Goal: Task Accomplishment & Management: Manage account settings

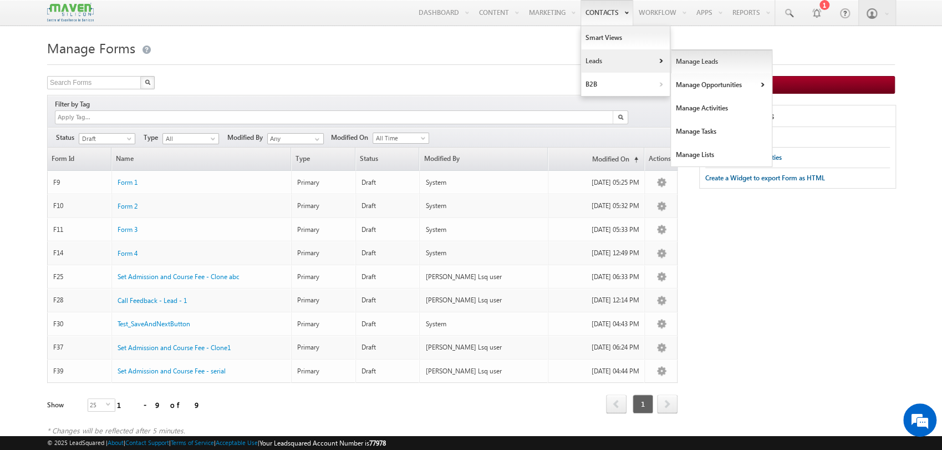
click at [704, 58] on link "Manage Leads" at bounding box center [721, 61] width 101 height 23
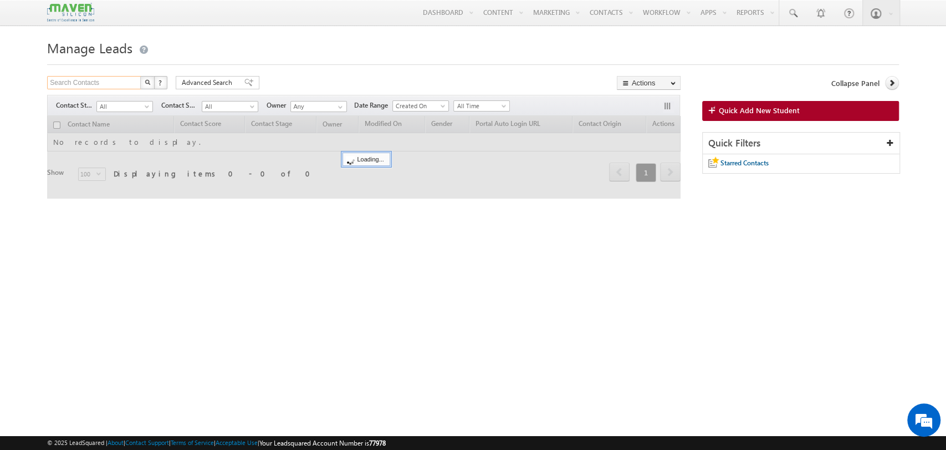
click at [106, 79] on input "Search Contacts" at bounding box center [94, 82] width 95 height 13
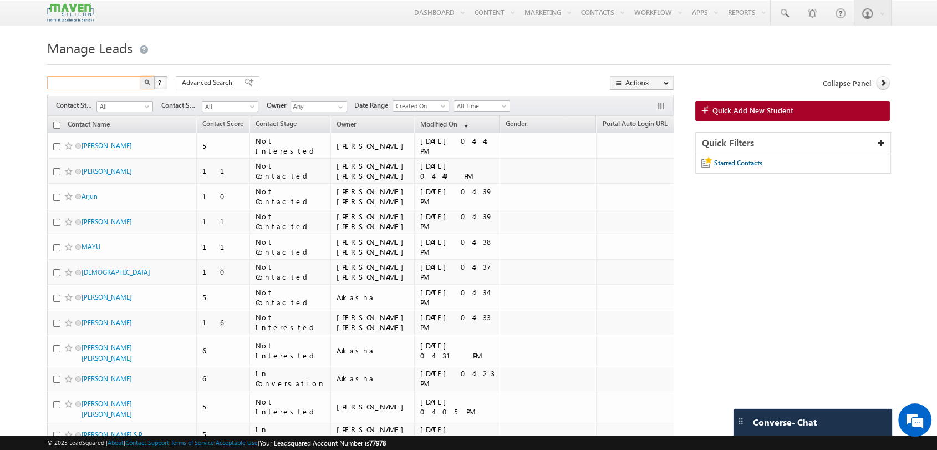
paste input "7353029143"
click at [144, 79] on button "button" at bounding box center [147, 82] width 14 height 13
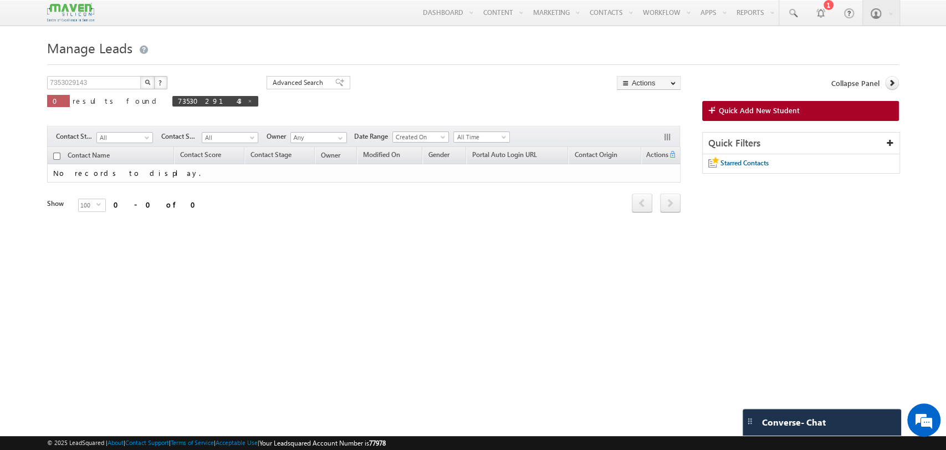
click at [149, 81] on img "button" at bounding box center [148, 82] width 6 height 6
click at [172, 103] on span "7353029143" at bounding box center [215, 101] width 86 height 11
click at [247, 103] on span at bounding box center [250, 101] width 6 height 6
type input "Search Contacts"
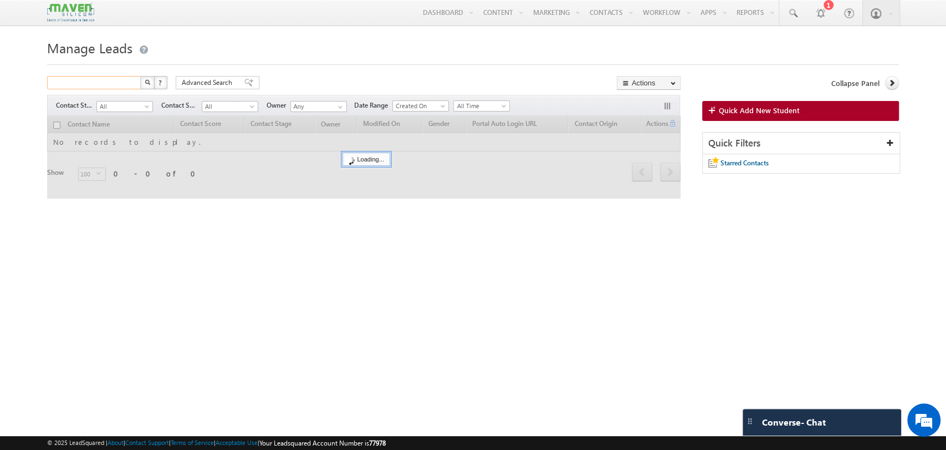
click at [125, 85] on input "text" at bounding box center [94, 82] width 95 height 13
paste input "Patilkishor0915@gmail.com"
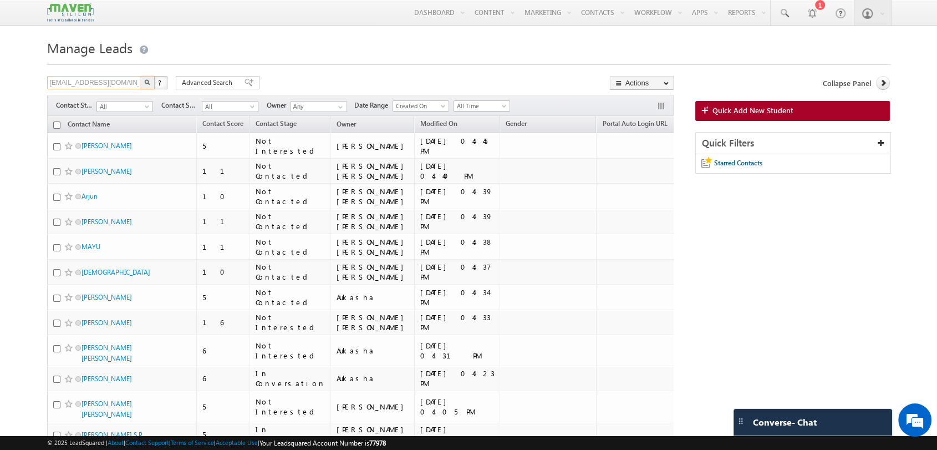
type input "[EMAIL_ADDRESS][DOMAIN_NAME]"
click at [142, 83] on button "button" at bounding box center [147, 82] width 14 height 13
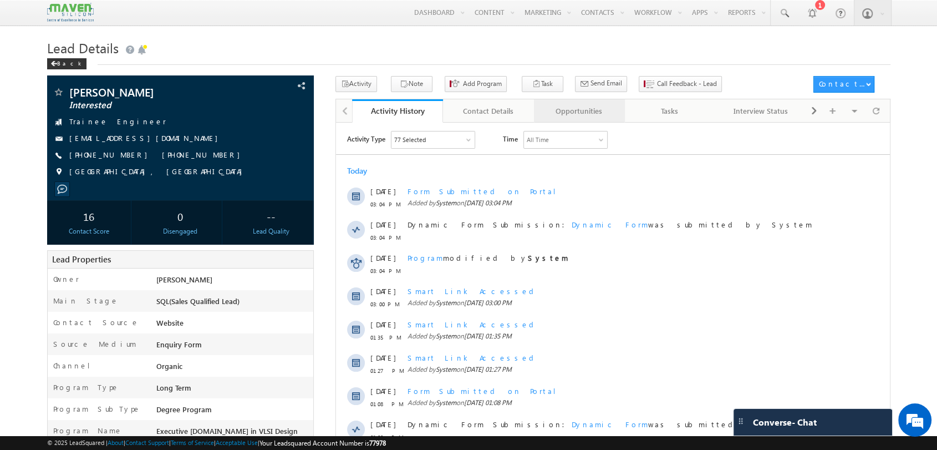
click at [584, 109] on div "Opportunities" at bounding box center [579, 110] width 72 height 13
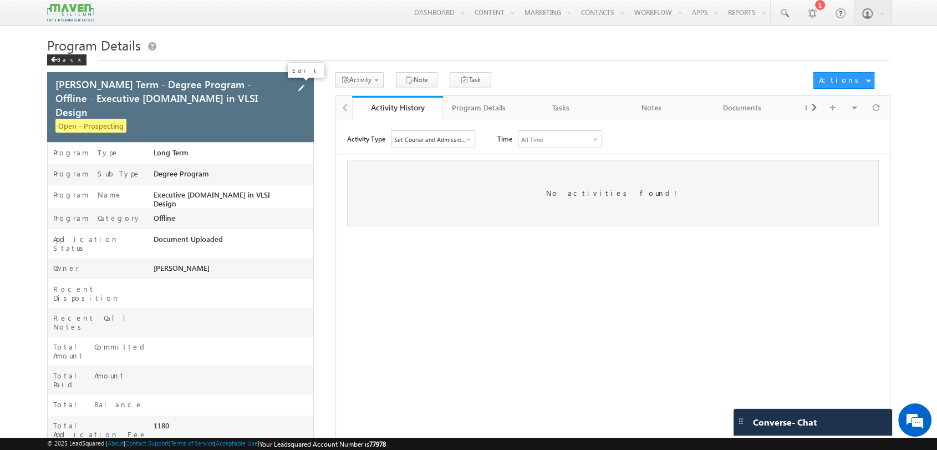
click at [302, 90] on span at bounding box center [301, 88] width 12 height 12
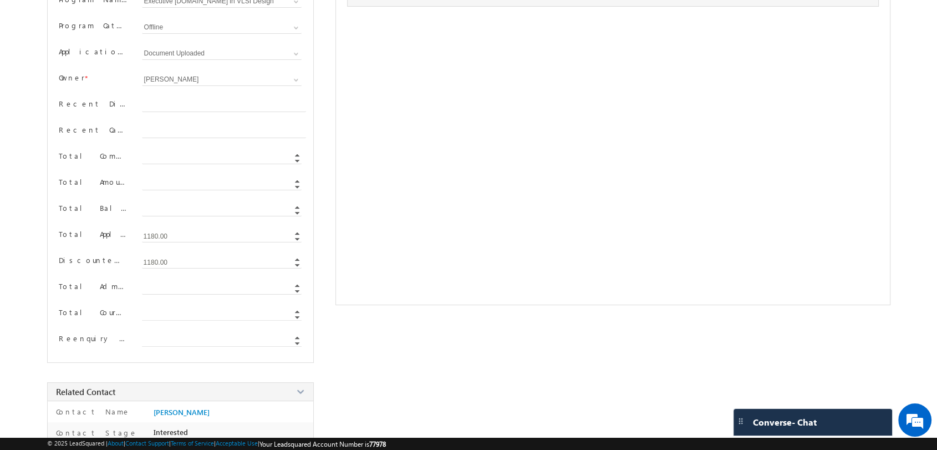
scroll to position [219, 0]
click at [170, 187] on input "Total Amount Paid" at bounding box center [222, 185] width 160 height 12
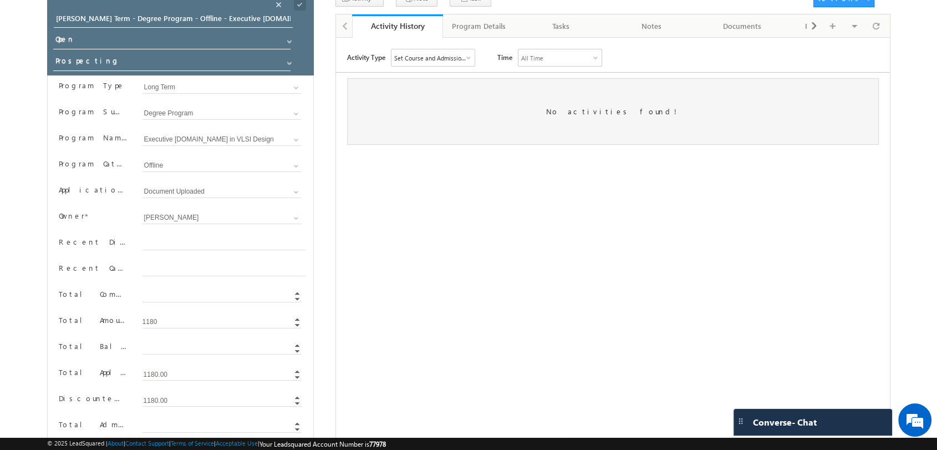
scroll to position [80, 0]
type input "1180"
click at [297, 195] on span at bounding box center [296, 193] width 9 height 9
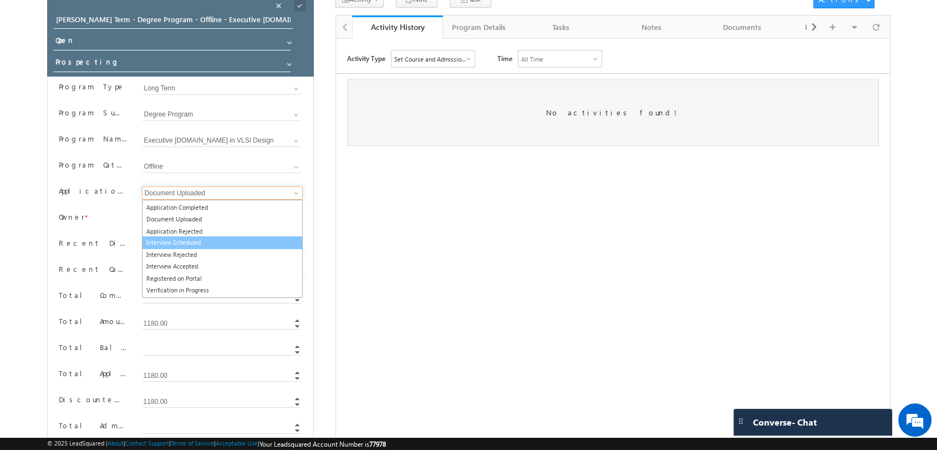
scroll to position [12, 0]
click at [201, 241] on link "Interview Scheduled" at bounding box center [222, 241] width 161 height 13
type input "Interview Scheduled"
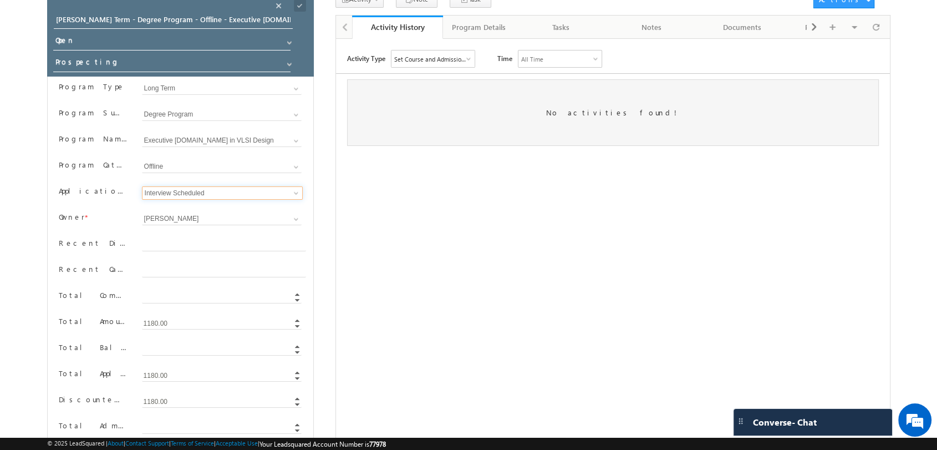
scroll to position [0, 0]
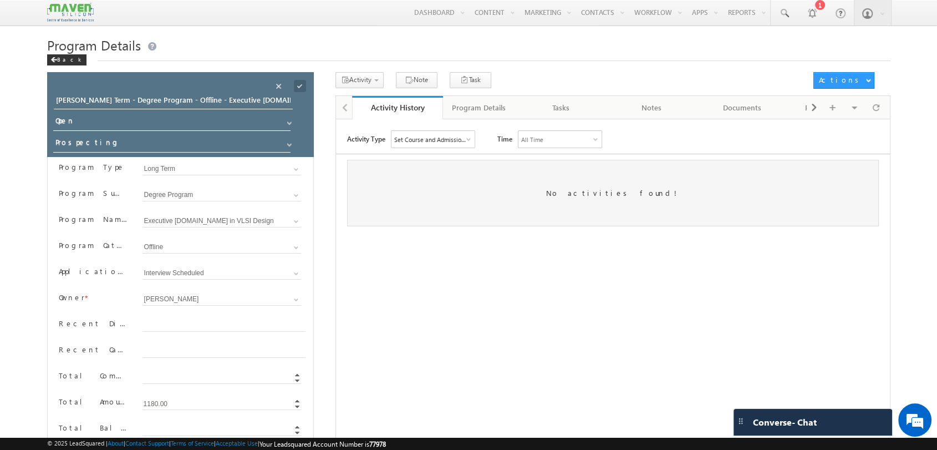
click at [297, 87] on span at bounding box center [300, 86] width 12 height 12
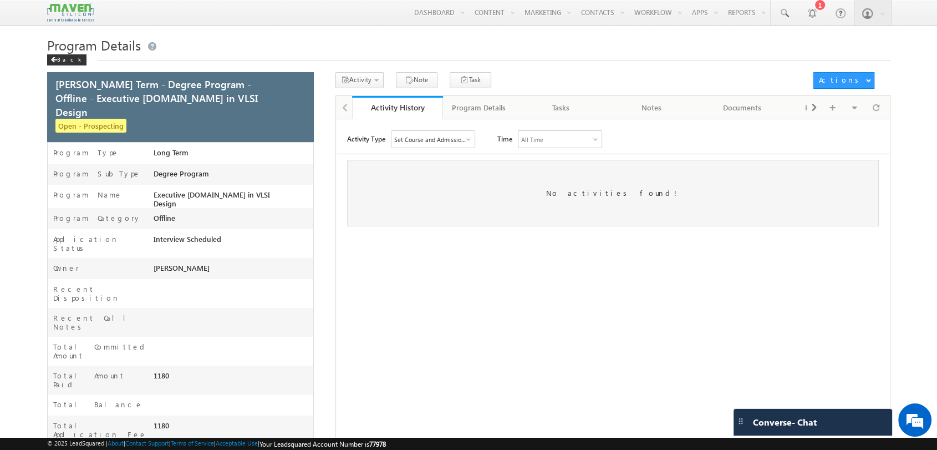
click at [447, 139] on div "Set Course and Admission Fee" at bounding box center [430, 139] width 73 height 7
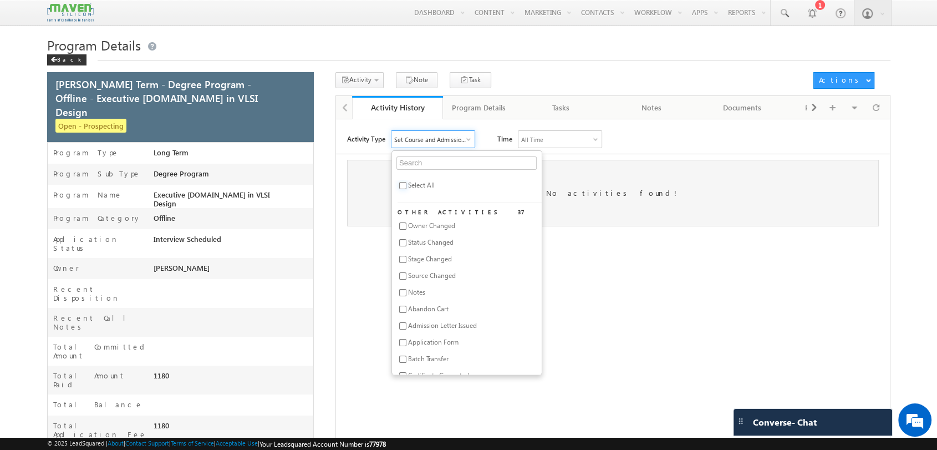
click at [404, 182] on input "checkbox" at bounding box center [402, 185] width 7 height 7
checkbox input "true"
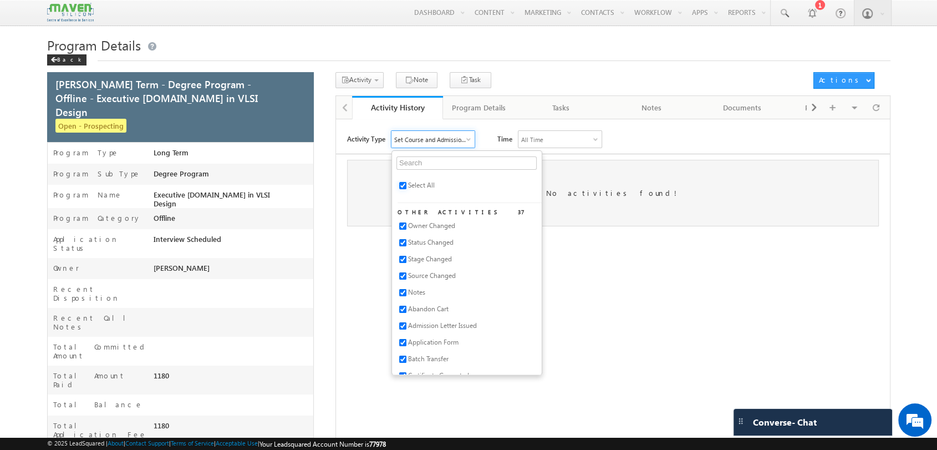
checkbox input "true"
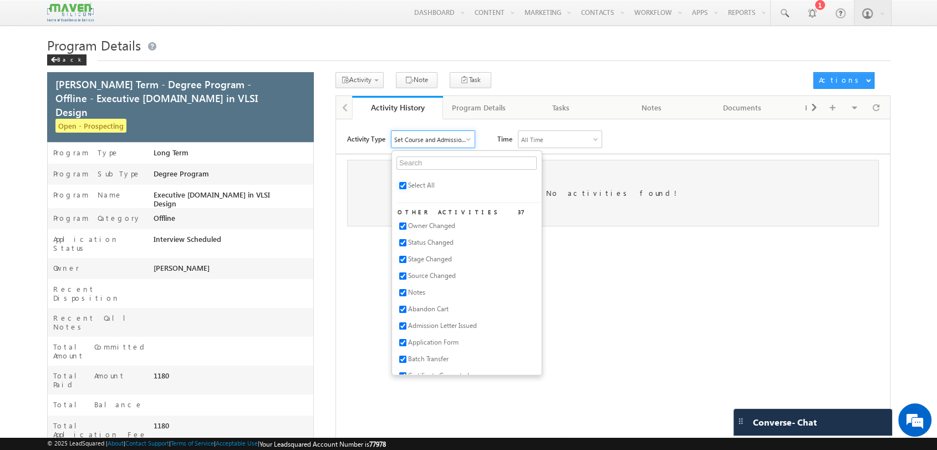
checkbox input "true"
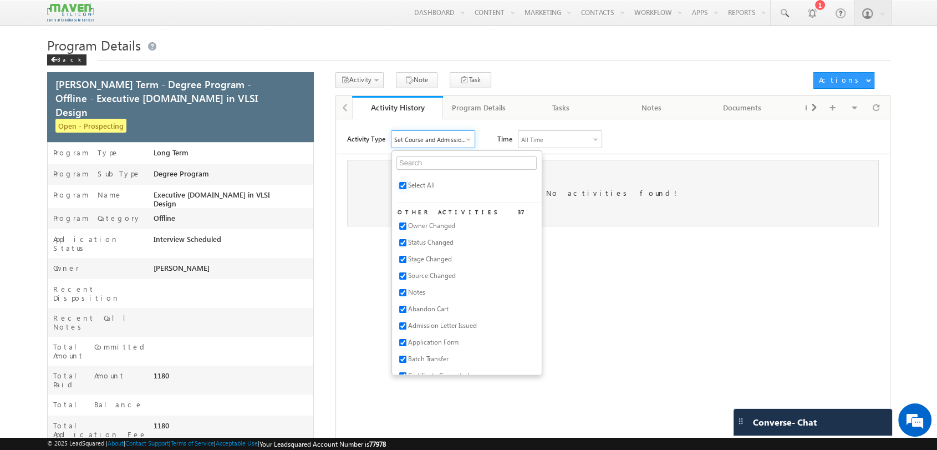
checkbox input "true"
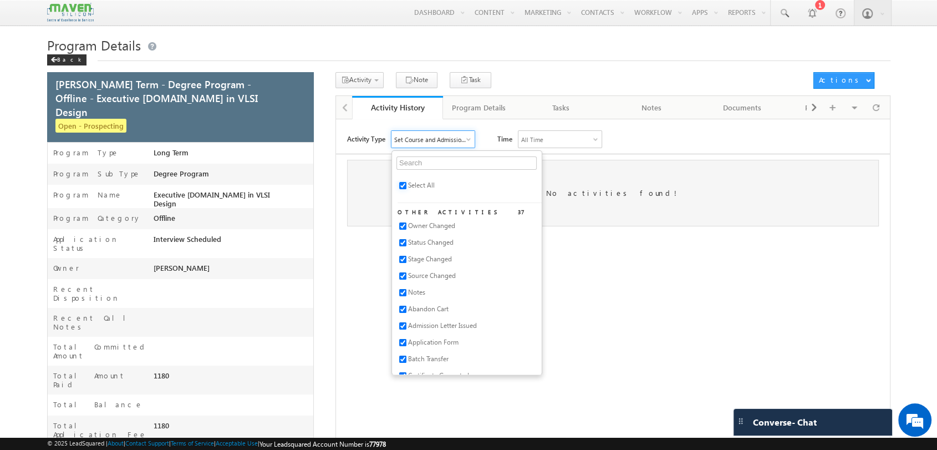
checkbox input "true"
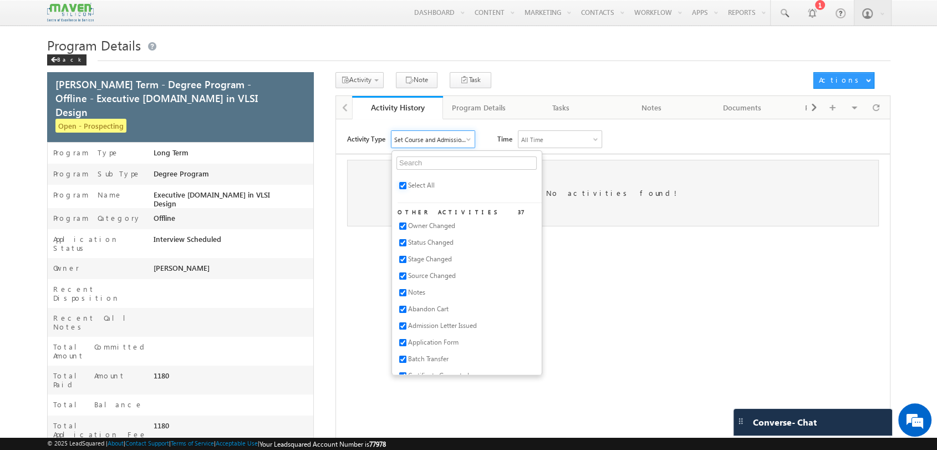
checkbox input "true"
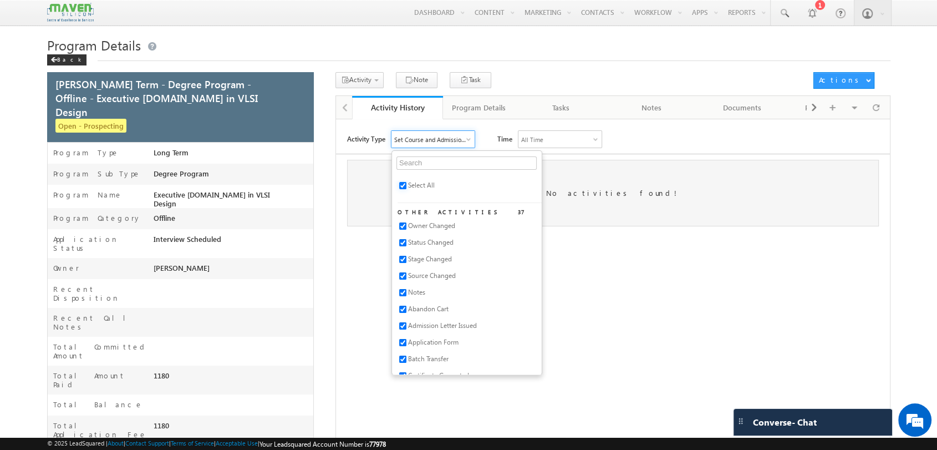
checkbox input "true"
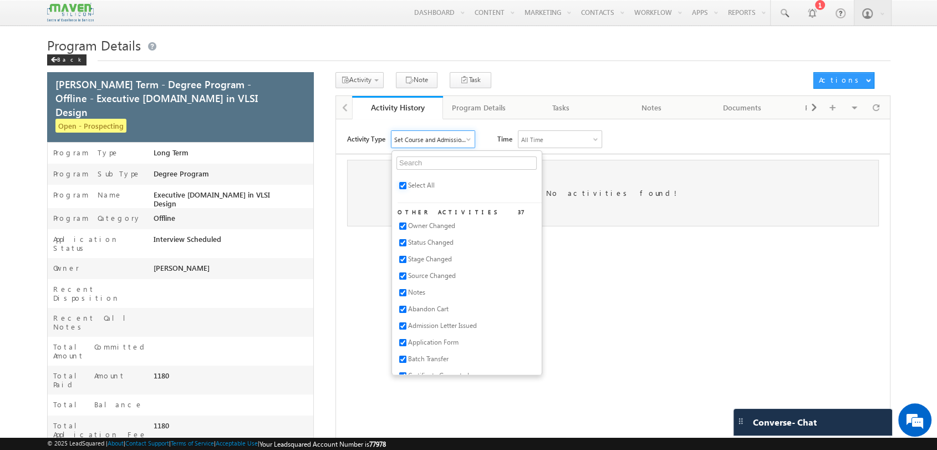
checkbox input "true"
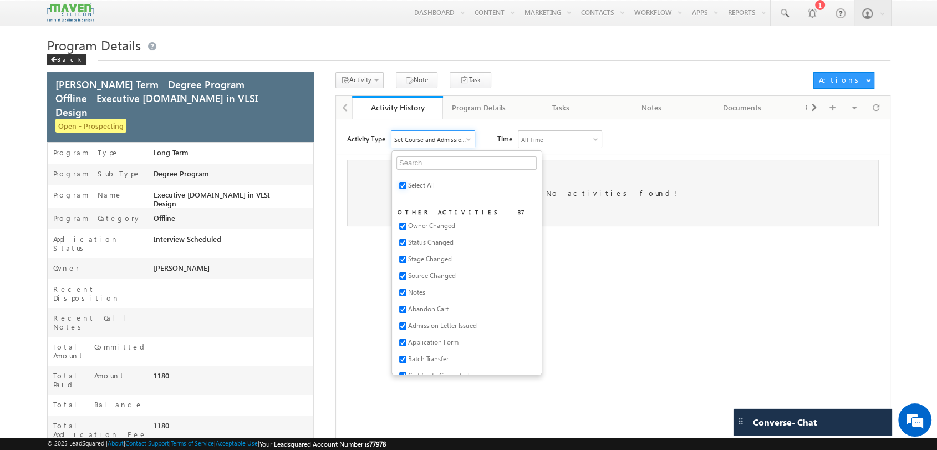
checkbox input "true"
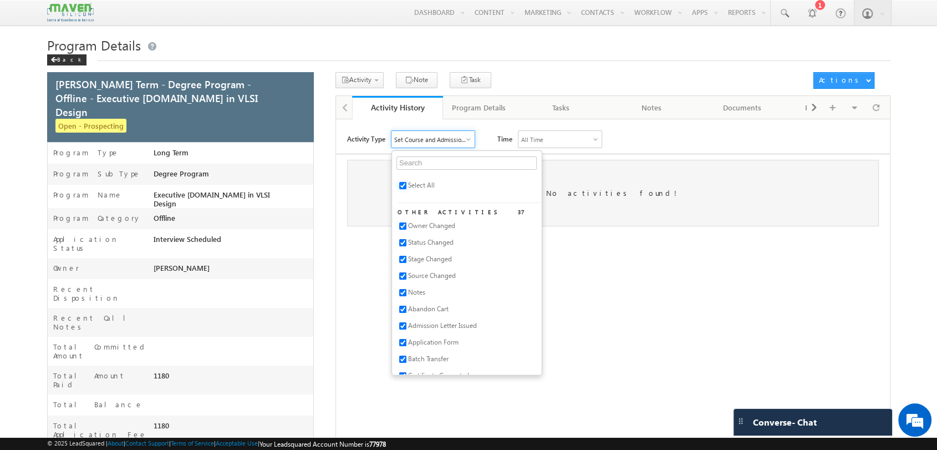
checkbox input "true"
click at [781, 144] on div "Activity Type All Selected Select All Other Activities 37 Owner Changed Status …" at bounding box center [618, 139] width 543 height 18
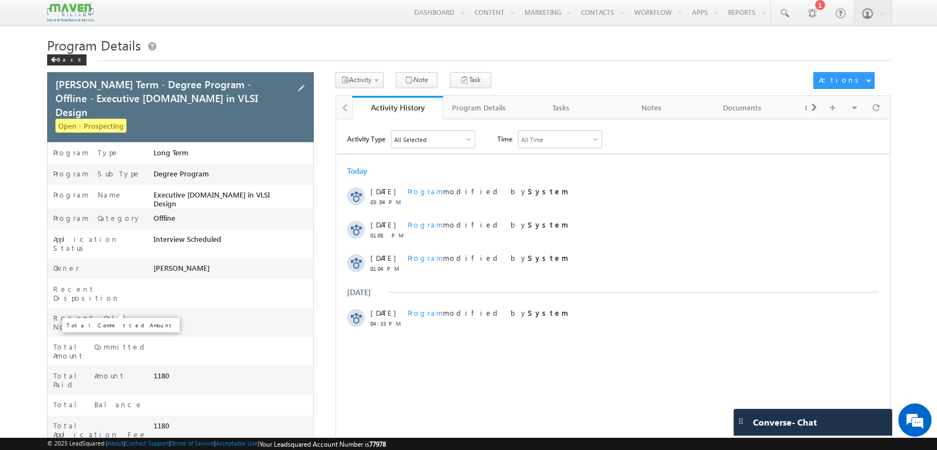
scroll to position [292, 0]
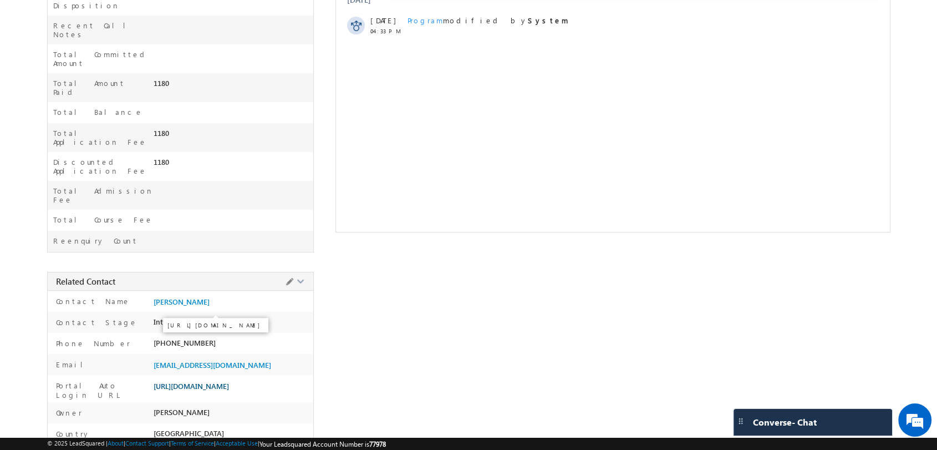
click at [189, 381] on span "[URL][DOMAIN_NAME]" at bounding box center [191, 385] width 75 height 9
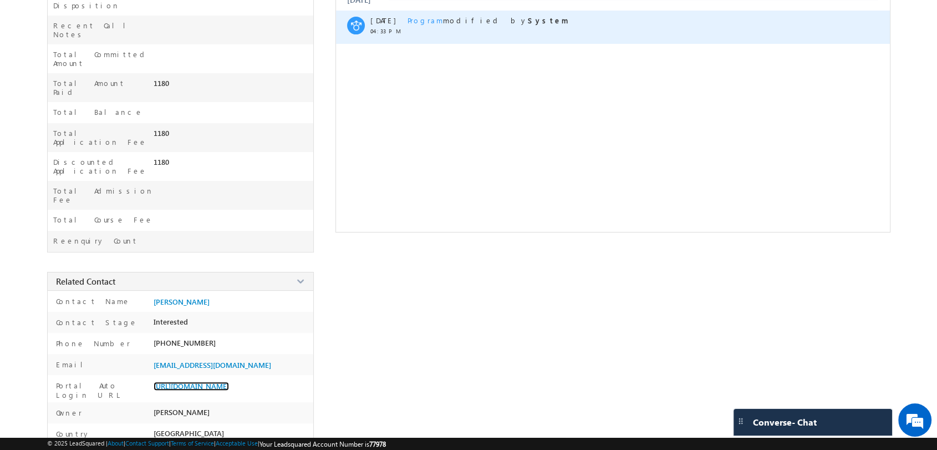
scroll to position [107, 0]
